Goal: Find contact information: Find contact information

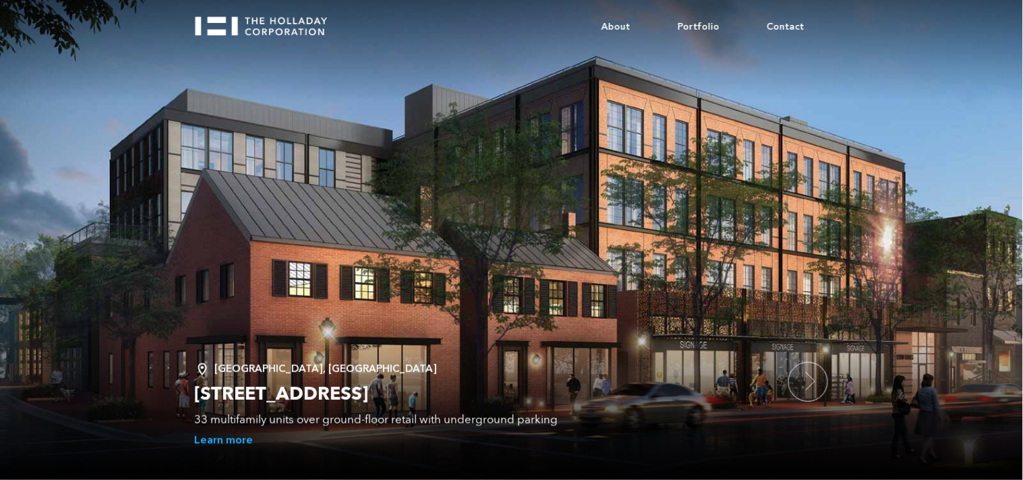
click at [855, 90] on div "About Portfolio Contact" at bounding box center [511, 50] width 1023 height 101
click at [779, 21] on link "Contact" at bounding box center [786, 27] width 85 height 41
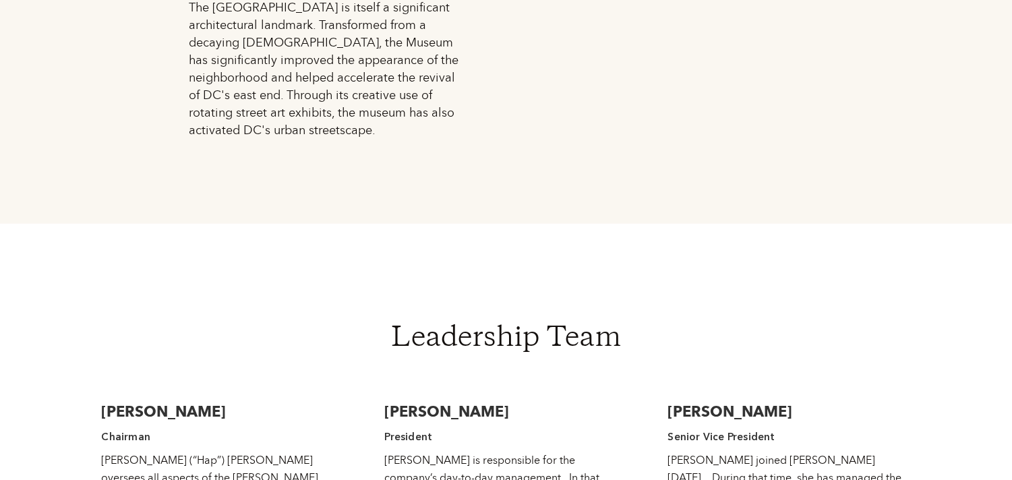
scroll to position [1947, 0]
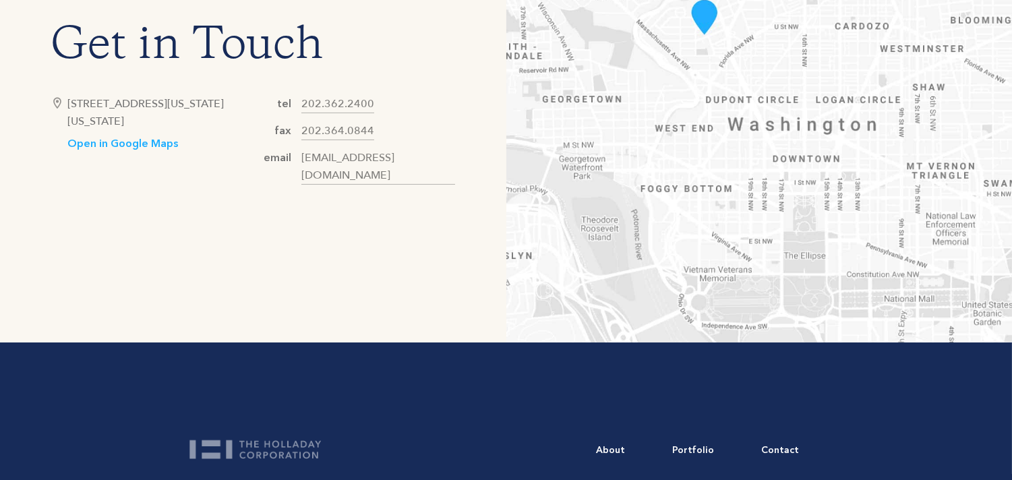
scroll to position [749, 0]
